Goal: Obtain resource: Download file/media

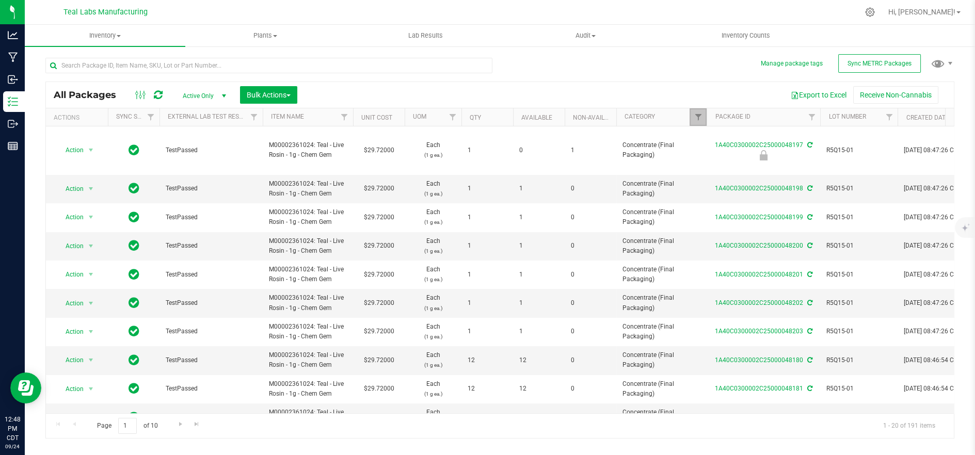
click at [695, 112] on link "Filter" at bounding box center [697, 117] width 17 height 18
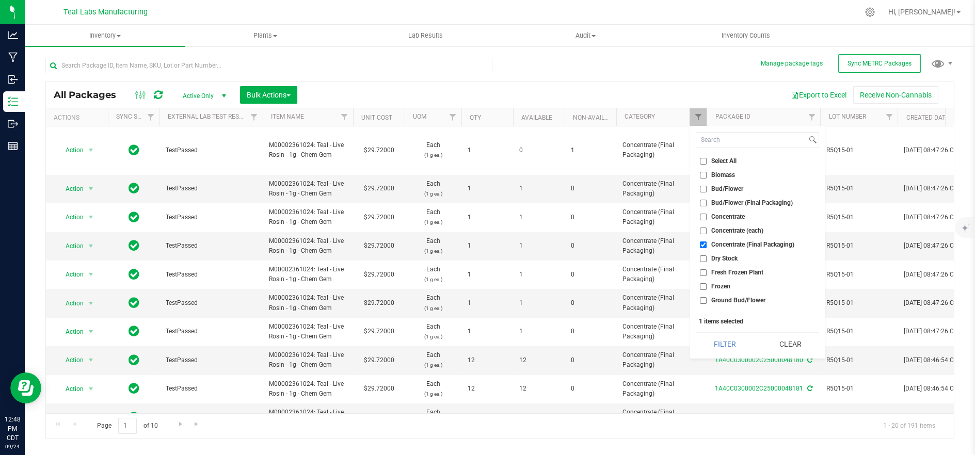
click at [731, 247] on span "Concentrate (Final Packaging)" at bounding box center [752, 244] width 83 height 6
click at [706, 247] on input "Concentrate (Final Packaging)" at bounding box center [703, 244] width 7 height 7
checkbox input "false"
click at [803, 344] on button "Clear" at bounding box center [789, 344] width 58 height 23
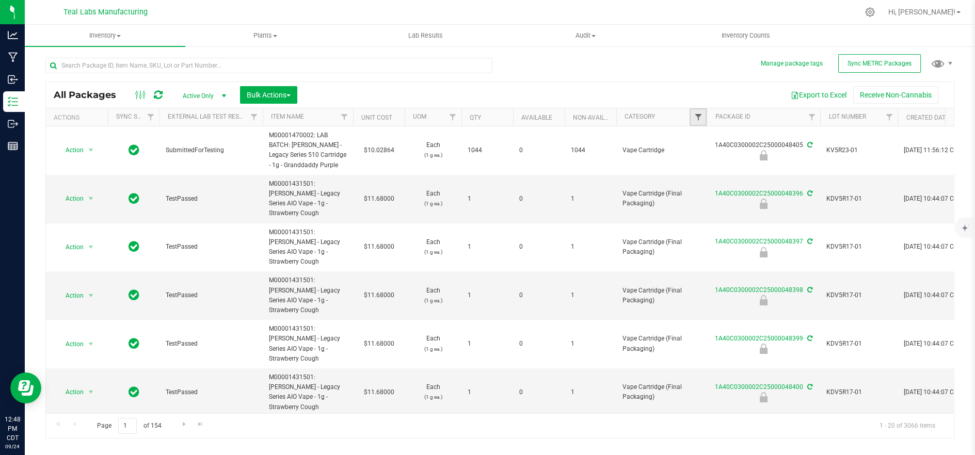
click at [700, 121] on span "Filter" at bounding box center [697, 117] width 8 height 8
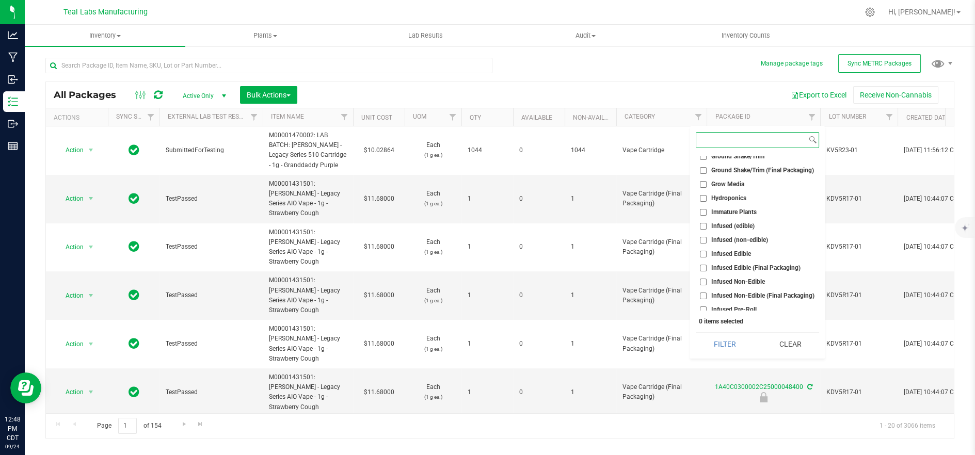
scroll to position [229, 0]
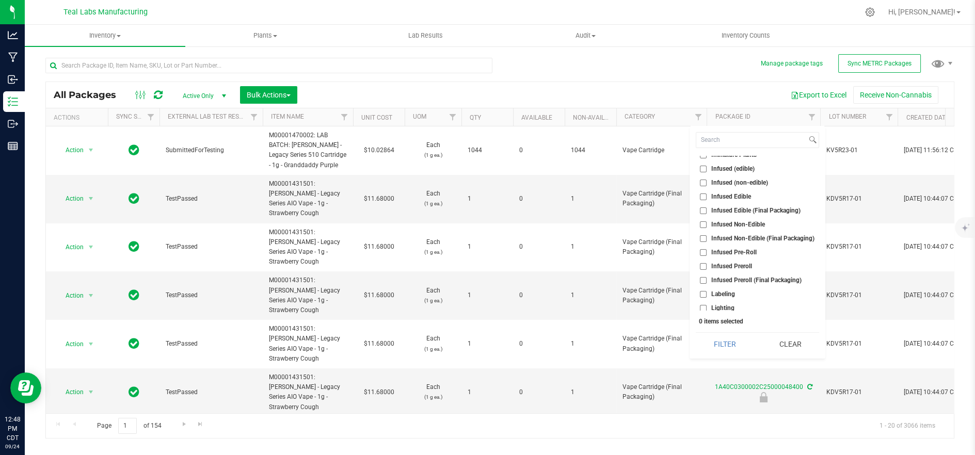
click at [766, 208] on span "Infused Edible (Final Packaging)" at bounding box center [755, 210] width 89 height 6
click at [706, 208] on input "Infused Edible (Final Packaging)" at bounding box center [703, 210] width 7 height 7
checkbox input "true"
click at [726, 344] on button "Filter" at bounding box center [724, 344] width 58 height 23
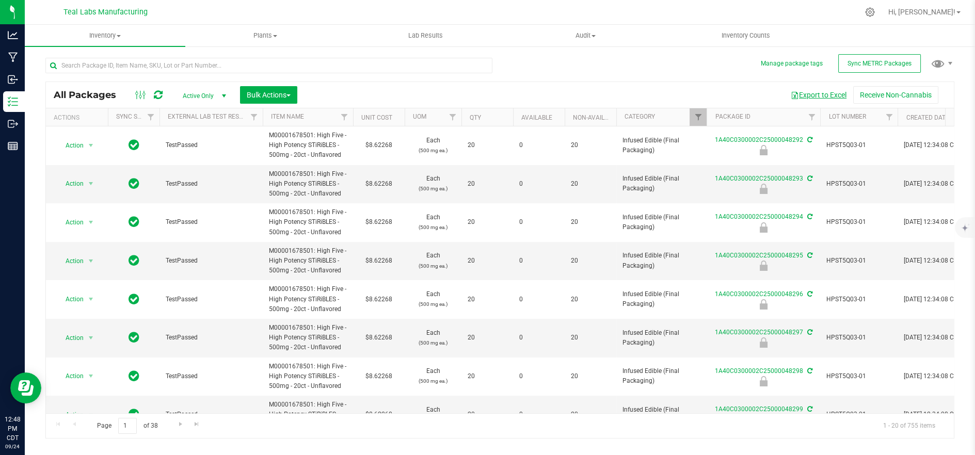
click at [825, 96] on button "Export to Excel" at bounding box center [818, 95] width 69 height 18
